Goal: Information Seeking & Learning: Learn about a topic

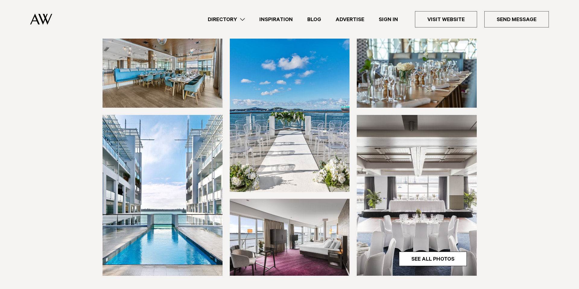
scroll to position [78, 0]
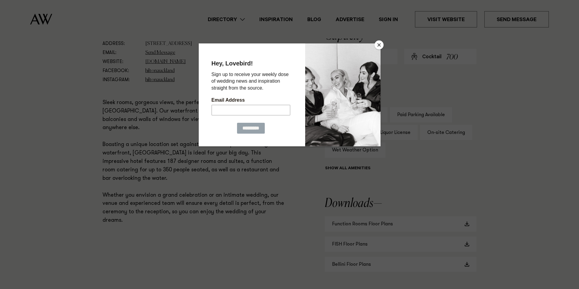
click at [378, 45] on button "Close" at bounding box center [378, 44] width 9 height 9
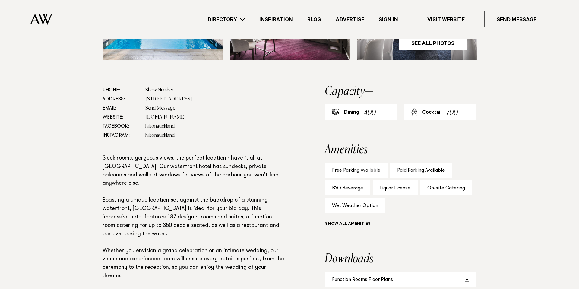
scroll to position [176, 0]
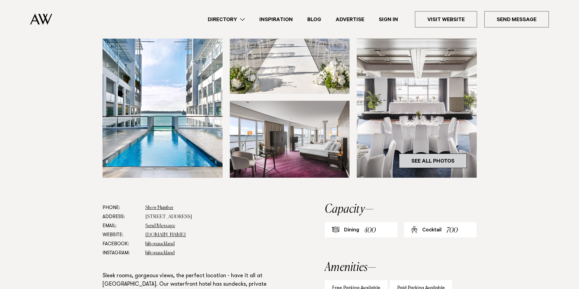
click at [446, 160] on link "See All Photos" at bounding box center [433, 160] width 68 height 14
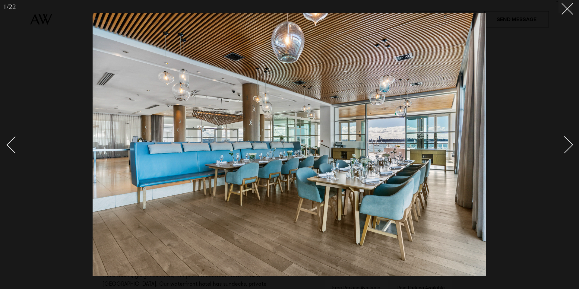
click at [572, 144] on div "Next slide" at bounding box center [564, 144] width 17 height 17
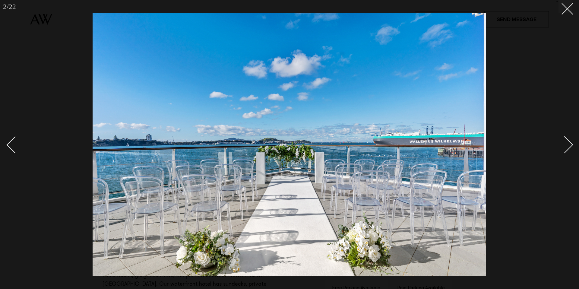
click at [570, 144] on div "Next slide" at bounding box center [564, 144] width 17 height 17
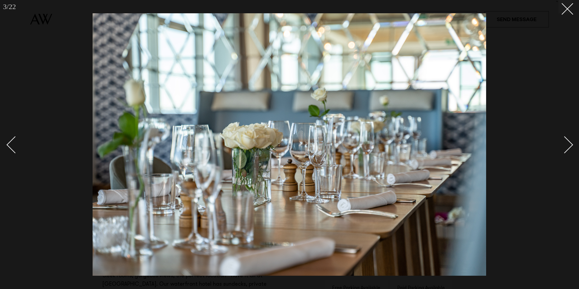
click at [570, 144] on div "Next slide" at bounding box center [564, 144] width 17 height 17
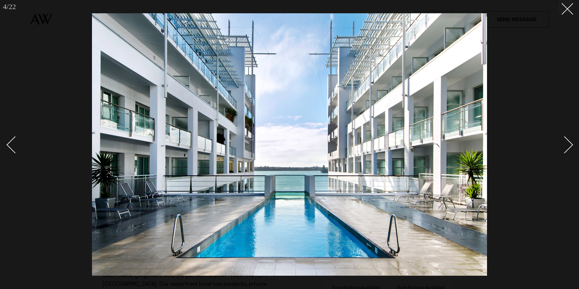
click at [570, 144] on div "Next slide" at bounding box center [564, 144] width 17 height 17
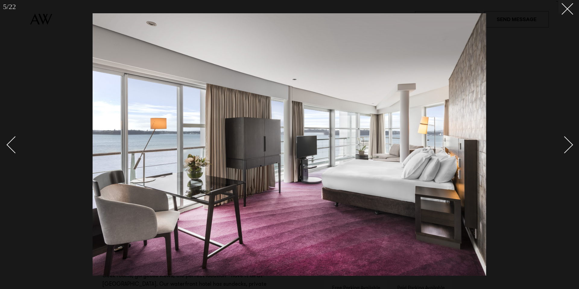
click at [572, 11] on div at bounding box center [289, 144] width 579 height 289
